Goal: Navigation & Orientation: Find specific page/section

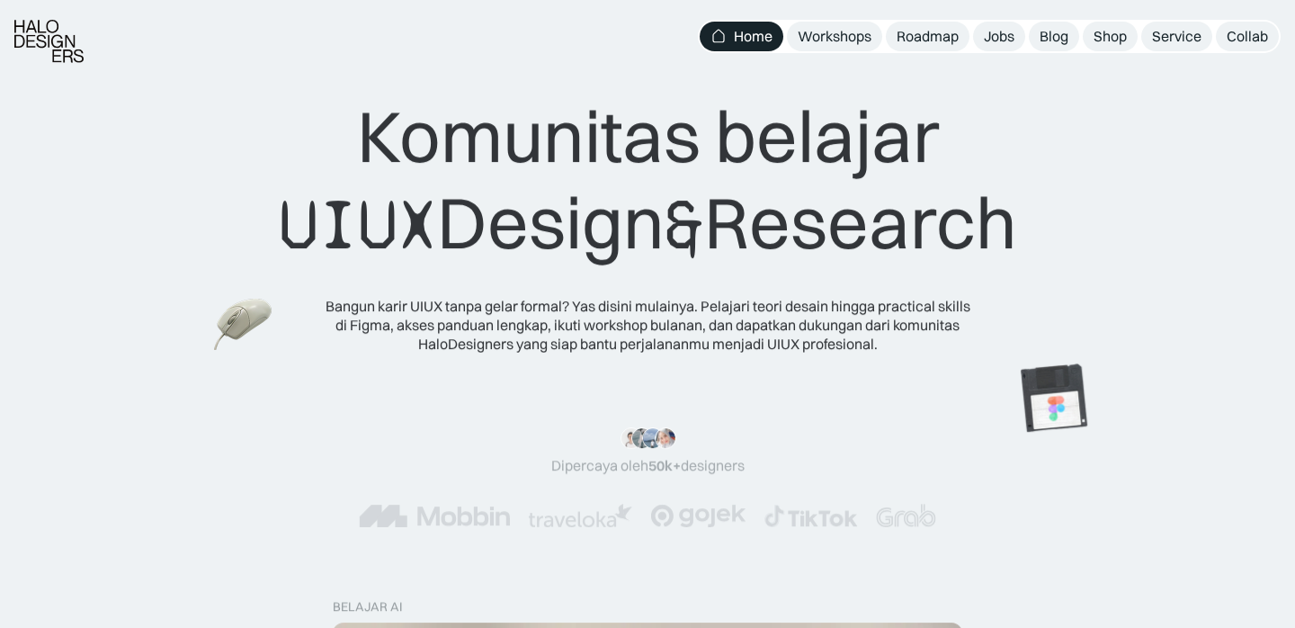
scroll to position [40, 0]
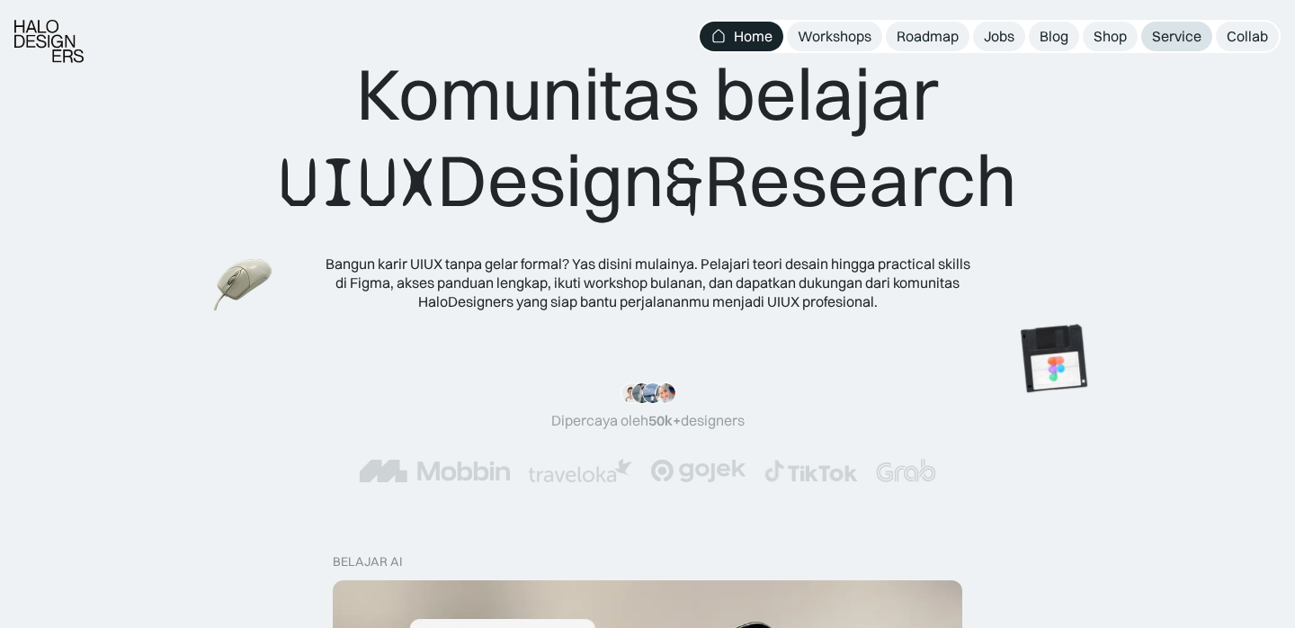
click at [1167, 37] on div "Service" at bounding box center [1176, 36] width 49 height 19
click at [1105, 33] on div "Shop" at bounding box center [1110, 36] width 33 height 19
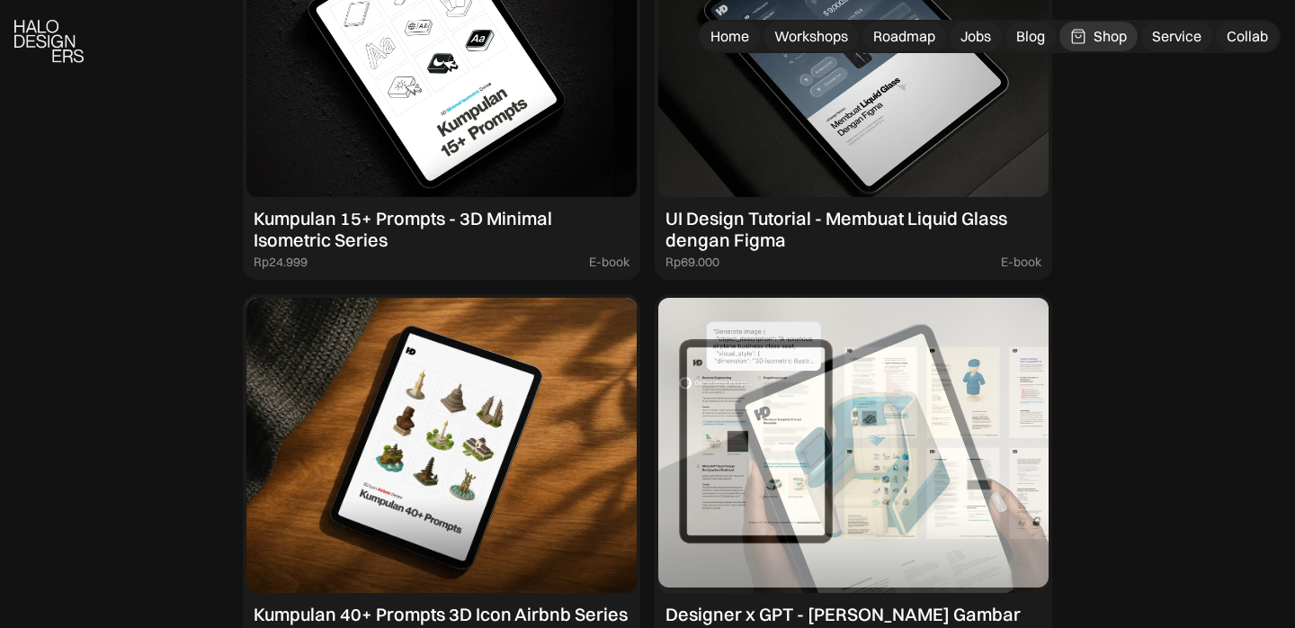
scroll to position [1829, 0]
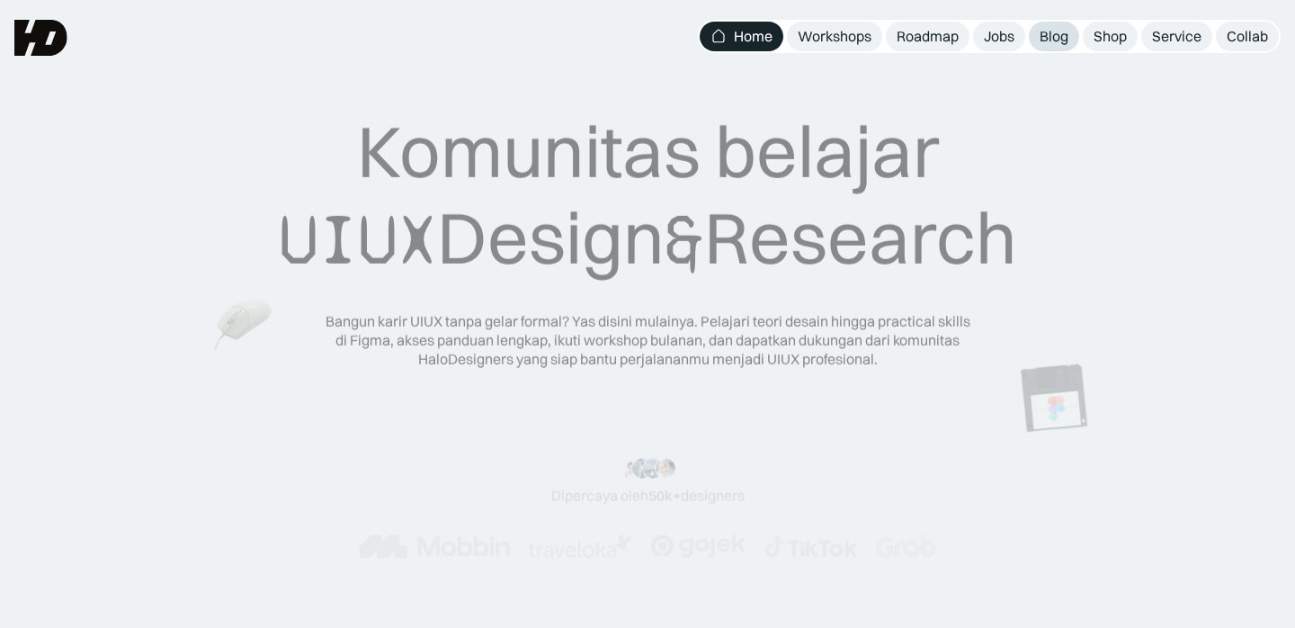
scroll to position [40, 0]
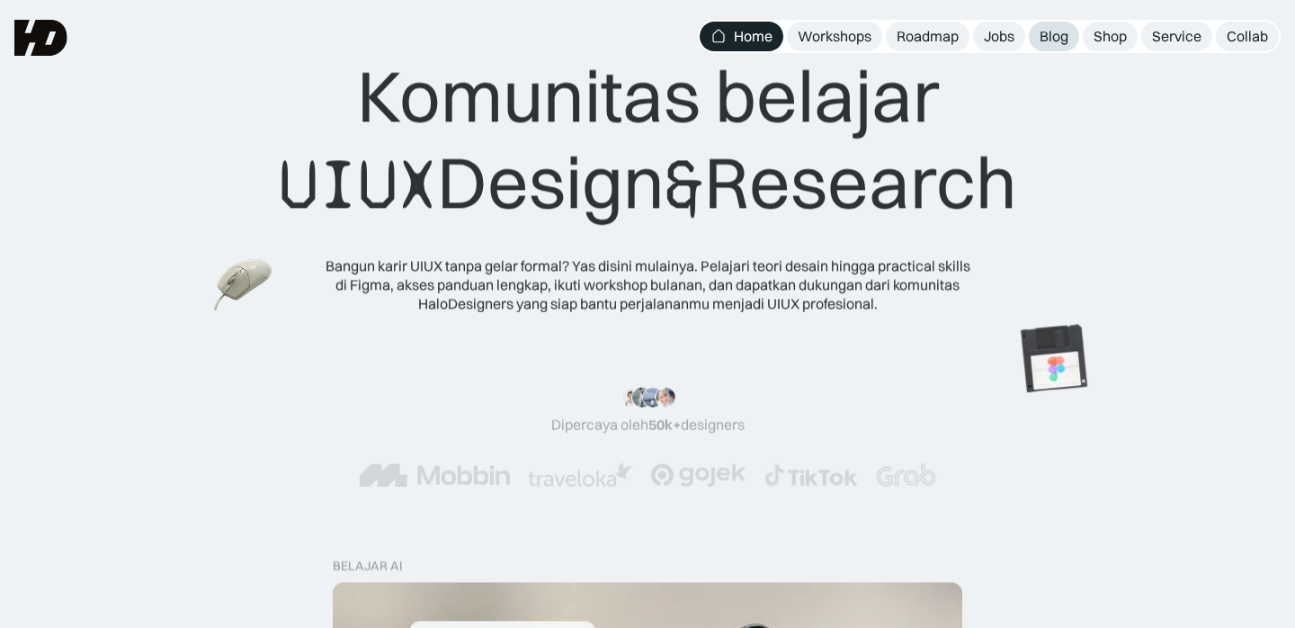
click at [1046, 35] on div "Blog" at bounding box center [1054, 36] width 29 height 19
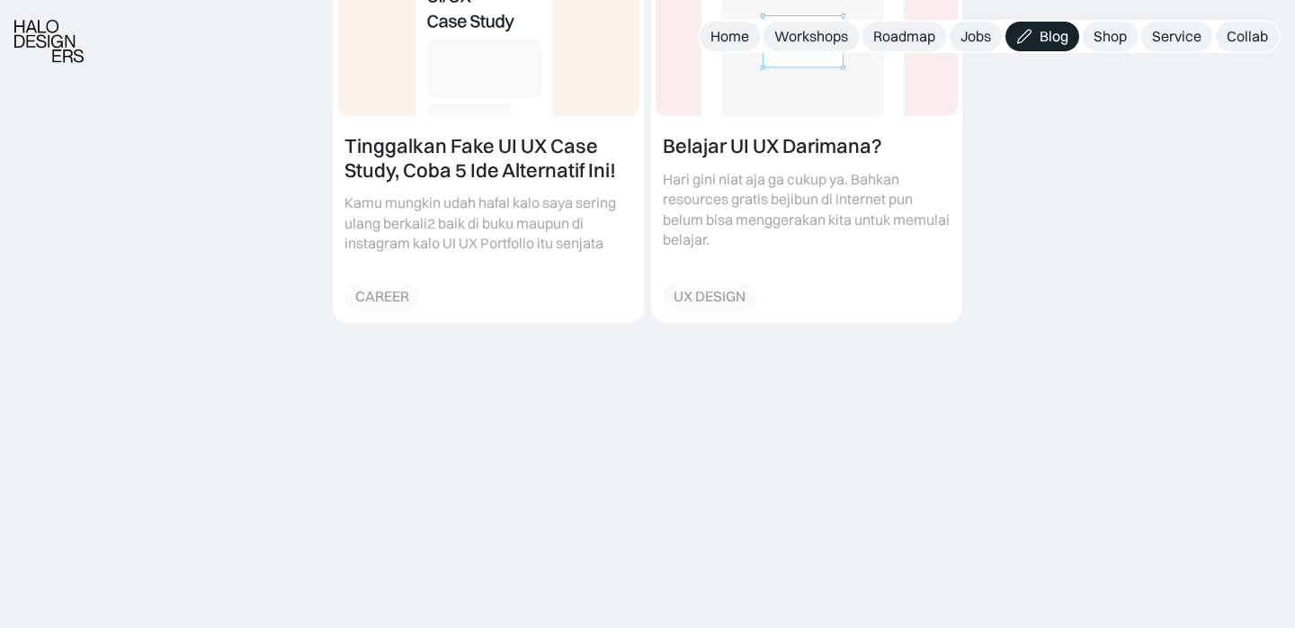
scroll to position [1560, 0]
